Goal: Task Accomplishment & Management: Manage account settings

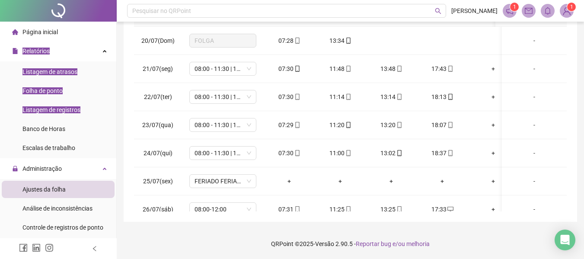
scroll to position [720, 0]
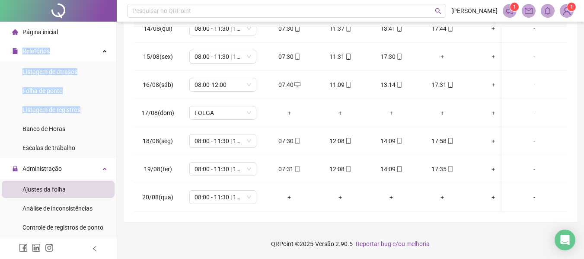
click at [121, 118] on div "**********" at bounding box center [350, 26] width 467 height 466
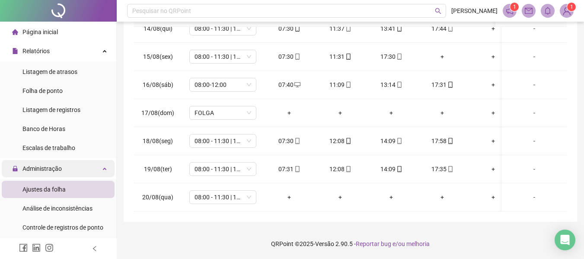
click at [70, 169] on div "Administração" at bounding box center [58, 168] width 113 height 17
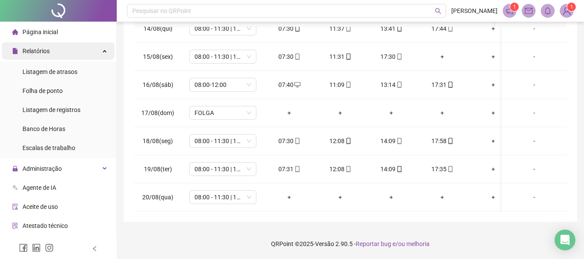
click at [85, 50] on div "Relatórios" at bounding box center [58, 50] width 113 height 17
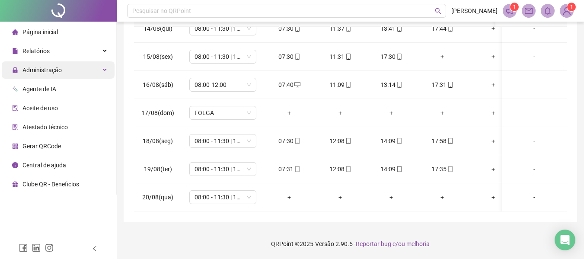
click at [70, 70] on div "Administração" at bounding box center [58, 69] width 113 height 17
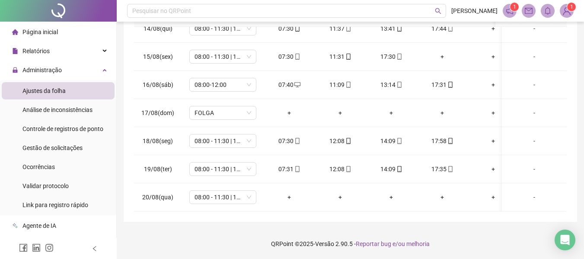
drag, startPoint x: 70, startPoint y: 151, endPoint x: 129, endPoint y: 135, distance: 61.4
click at [70, 150] on span "Gestão de solicitações" at bounding box center [52, 147] width 60 height 7
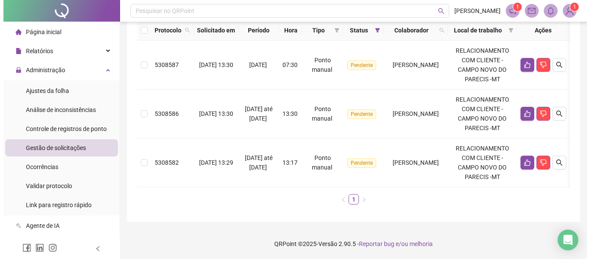
scroll to position [88, 0]
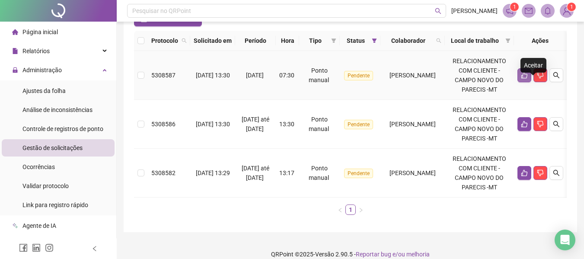
click at [527, 79] on icon "like" at bounding box center [523, 75] width 7 height 7
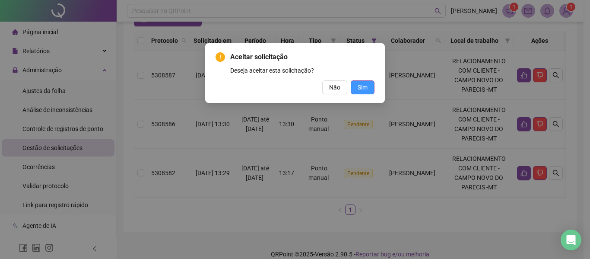
click at [362, 89] on span "Sim" at bounding box center [363, 87] width 10 height 10
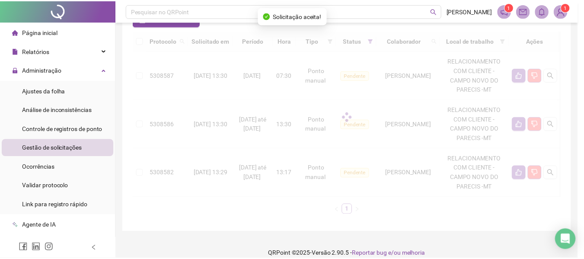
scroll to position [65, 0]
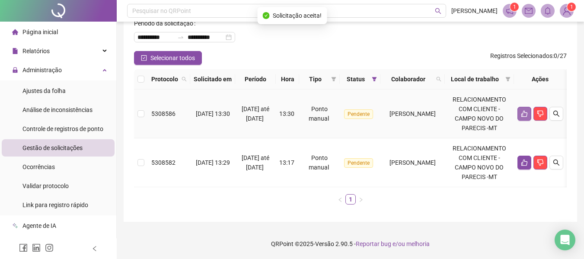
click at [531, 111] on button "button" at bounding box center [524, 114] width 14 height 14
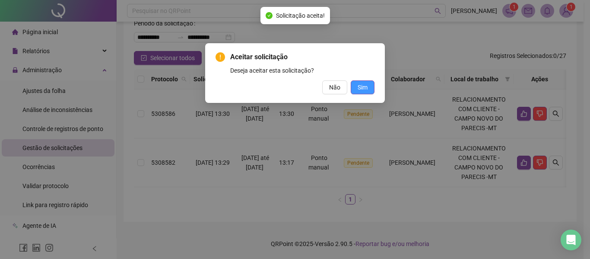
click at [370, 89] on button "Sim" at bounding box center [363, 87] width 24 height 14
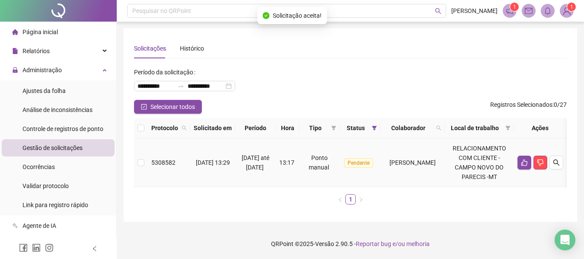
scroll to position [16, 0]
click at [559, 159] on icon "search" at bounding box center [555, 162] width 7 height 7
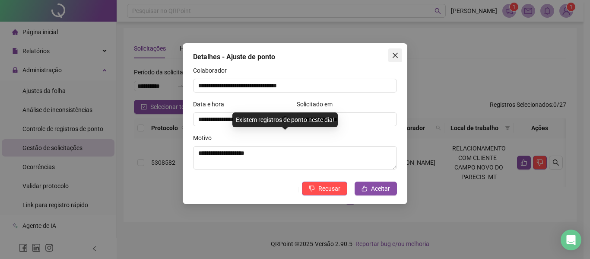
click at [393, 55] on icon "close" at bounding box center [395, 55] width 7 height 7
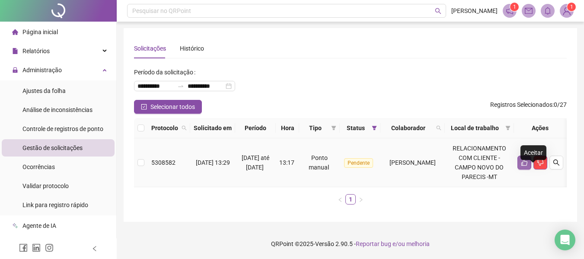
click at [531, 159] on button "button" at bounding box center [524, 162] width 14 height 14
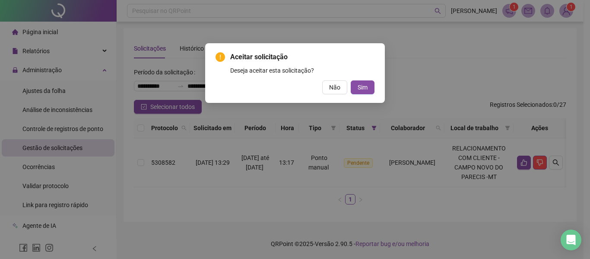
click at [365, 95] on div "Aceitar solicitação Deseja aceitar esta solicitação? Não Sim" at bounding box center [295, 73] width 180 height 60
click at [366, 88] on span "Sim" at bounding box center [363, 87] width 10 height 10
click at [361, 83] on span "Sim" at bounding box center [363, 87] width 10 height 10
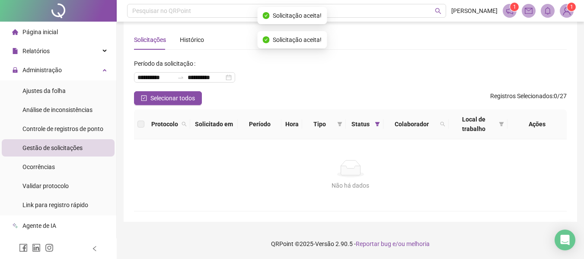
scroll to position [9, 0]
